Goal: Task Accomplishment & Management: Complete application form

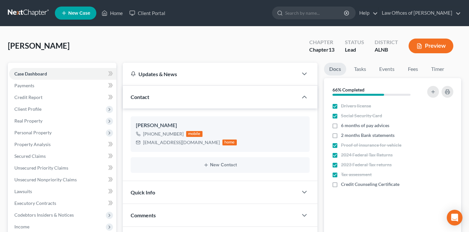
click at [427, 46] on button "Preview" at bounding box center [430, 46] width 45 height 15
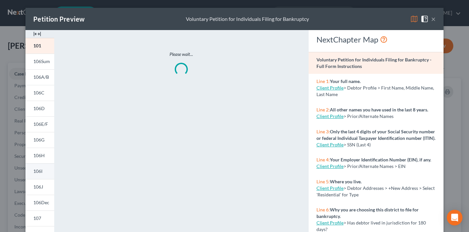
click at [43, 174] on link "106I" at bounding box center [39, 171] width 29 height 16
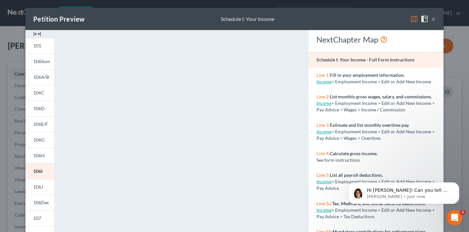
click at [15, 106] on div "Petition Preview Schedule I: Your Income × 101 106Sum 106A/B 106C 106D 106E/F 1…" at bounding box center [234, 116] width 469 height 232
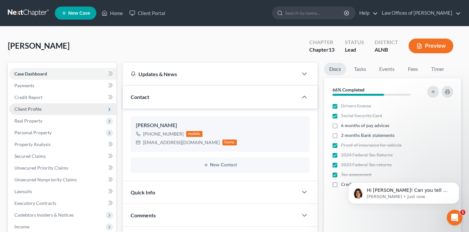
click at [47, 108] on span "Client Profile" at bounding box center [62, 109] width 107 height 12
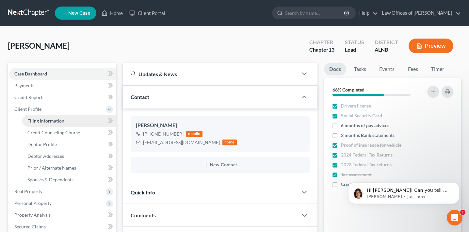
click at [47, 119] on span "Filing Information" at bounding box center [45, 121] width 37 height 6
select select "1"
select select "0"
select select "3"
select select "0"
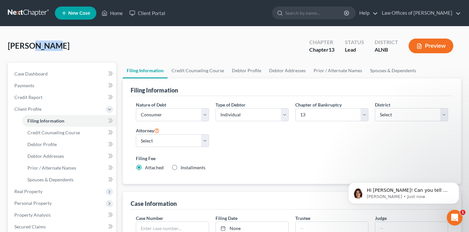
drag, startPoint x: 63, startPoint y: 49, endPoint x: 30, endPoint y: 46, distance: 33.1
click at [30, 46] on div "[PERSON_NAME] Upgraded Chapter Chapter 13 Status Lead District ALNB Preview" at bounding box center [234, 48] width 453 height 28
copy span "[PERSON_NAME]"
